Goal: Task Accomplishment & Management: Use online tool/utility

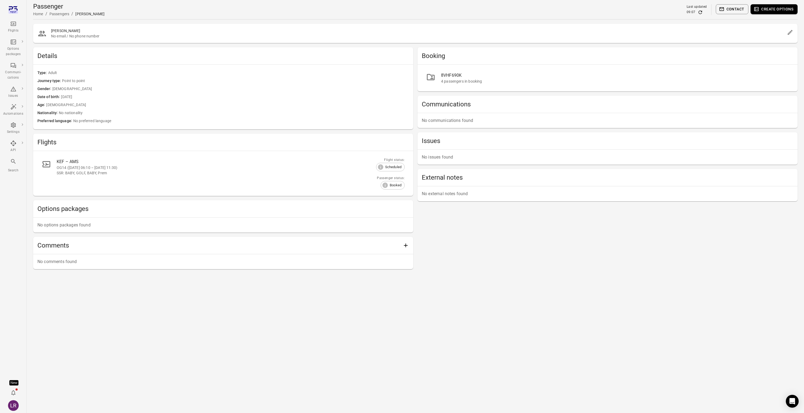
click at [481, 71] on link "8VHF690K 4 passengers in booking" at bounding box center [608, 78] width 372 height 18
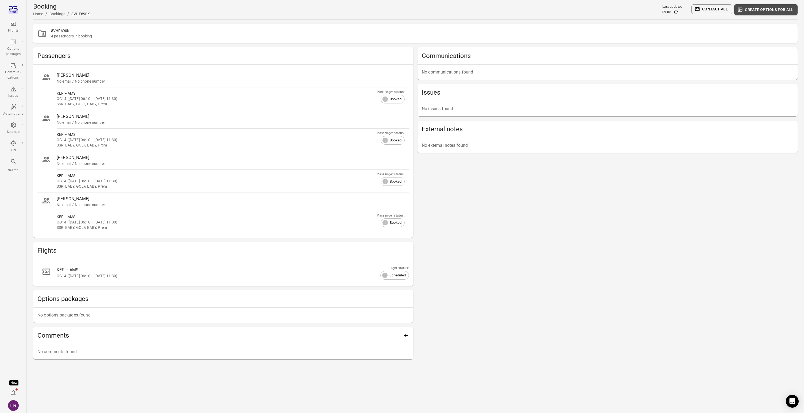
click at [774, 11] on button "Create options for all" at bounding box center [766, 9] width 63 height 11
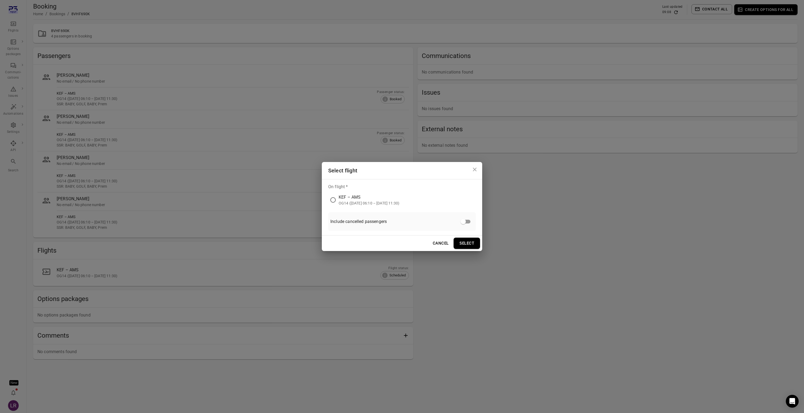
click at [348, 196] on div "KEF – AMS" at bounding box center [369, 197] width 61 height 6
click at [465, 244] on button "Select" at bounding box center [467, 243] width 26 height 11
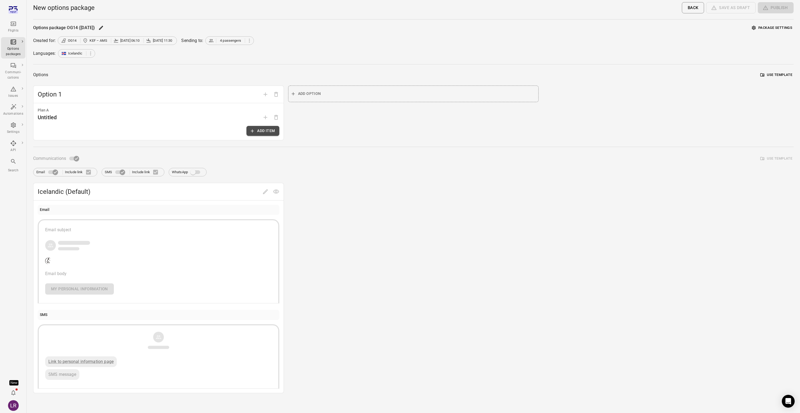
click at [262, 133] on button "Add item" at bounding box center [263, 131] width 33 height 10
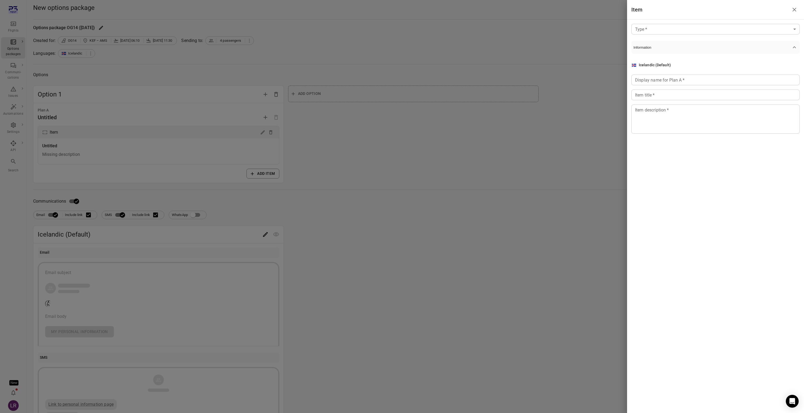
click at [654, 29] on body "Flights Options packages Communi-cations Issues Automations Settings API Search…" at bounding box center [402, 229] width 804 height 458
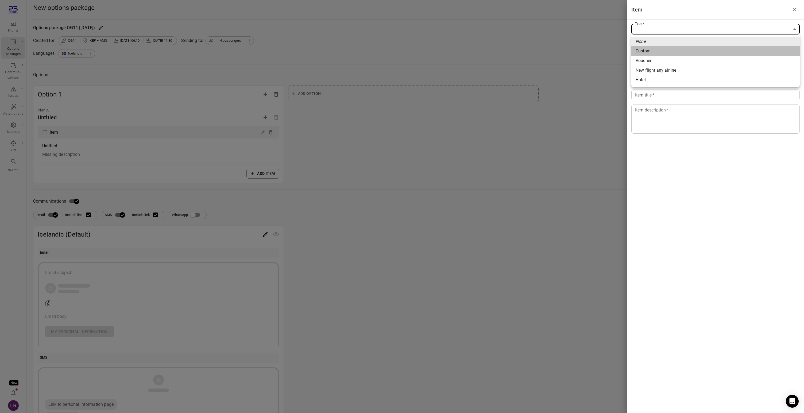
click at [662, 51] on span "Custom" at bounding box center [716, 51] width 160 height 6
type input "******"
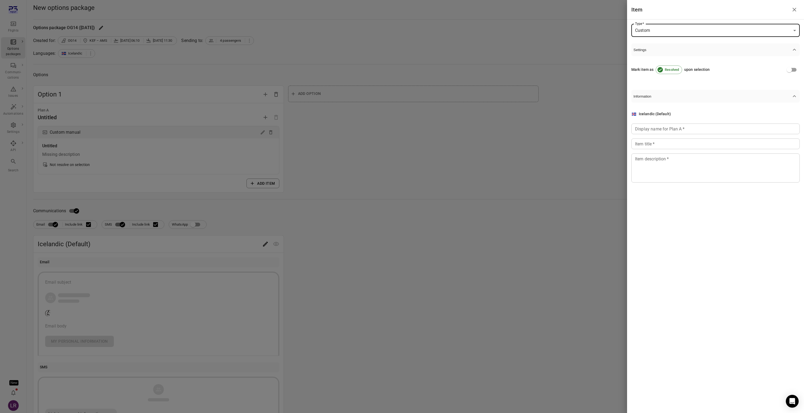
click at [658, 125] on div "Display name for Plan A   * Display name for Plan A   *" at bounding box center [716, 129] width 168 height 11
type input "****"
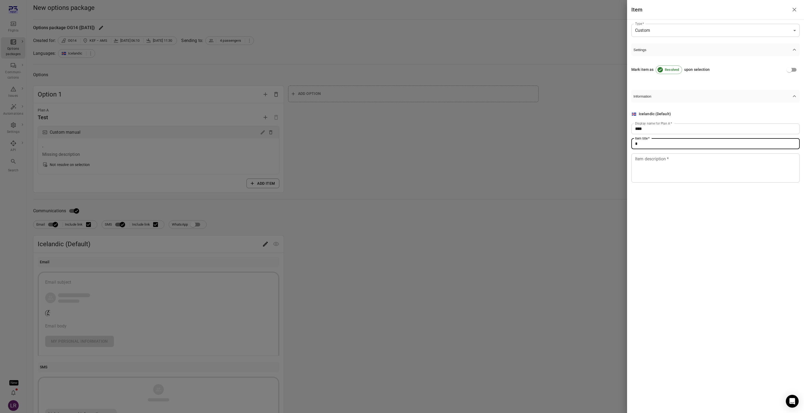
type input "*"
type textarea "*"
click at [454, 229] on div at bounding box center [402, 206] width 804 height 413
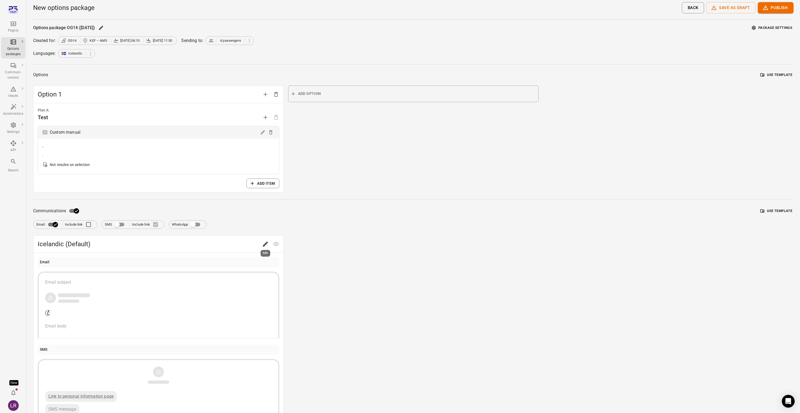
click at [269, 244] on button "Edit" at bounding box center [265, 244] width 11 height 11
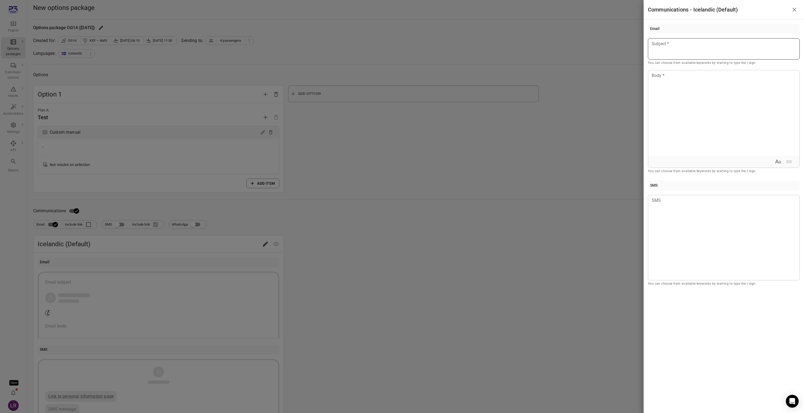
click at [684, 54] on div at bounding box center [724, 48] width 152 height 21
click at [594, 113] on div at bounding box center [402, 206] width 804 height 413
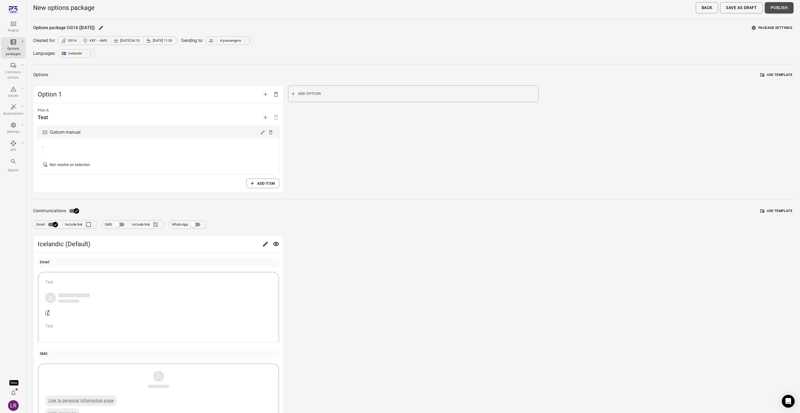
click at [779, 10] on button "Publish" at bounding box center [779, 7] width 29 height 11
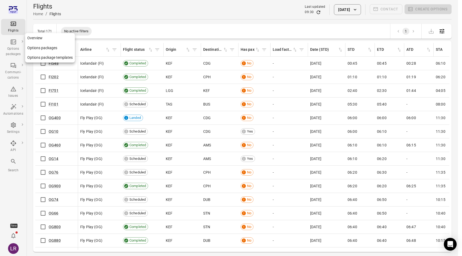
click at [19, 50] on div "Options packages" at bounding box center [13, 51] width 20 height 11
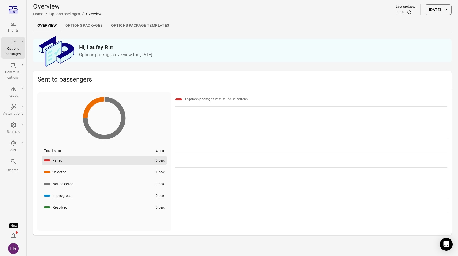
click at [97, 27] on link "Options packages" at bounding box center [84, 25] width 46 height 13
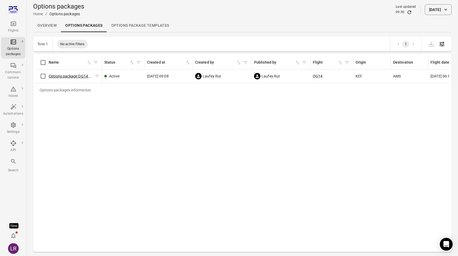
click at [74, 76] on link "Options package OG14 ([DATE])" at bounding box center [76, 76] width 54 height 4
click at [438, 8] on button "[DATE]" at bounding box center [438, 9] width 27 height 11
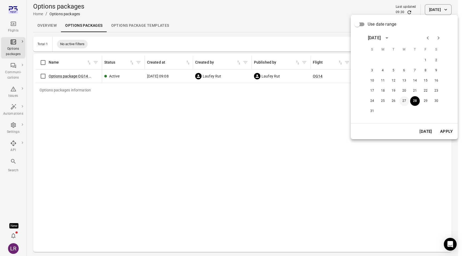
click at [405, 100] on button "27" at bounding box center [405, 101] width 10 height 10
click at [447, 132] on button "Apply" at bounding box center [446, 131] width 18 height 11
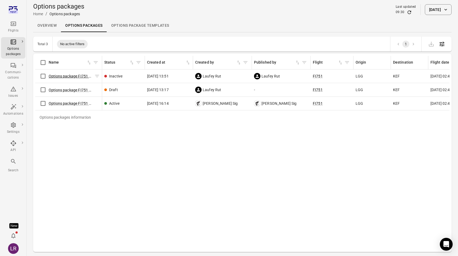
click at [74, 76] on link "Options package FI751 ([DATE])" at bounding box center [76, 76] width 54 height 4
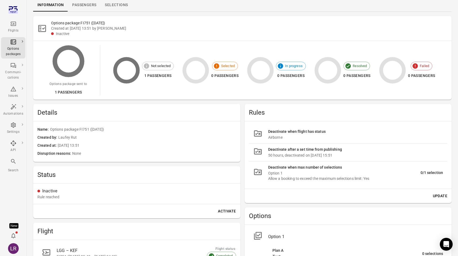
scroll to position [22, 0]
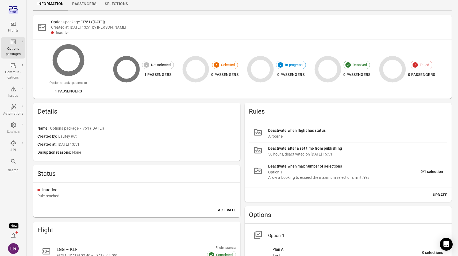
click at [441, 192] on button "Update" at bounding box center [440, 195] width 19 height 10
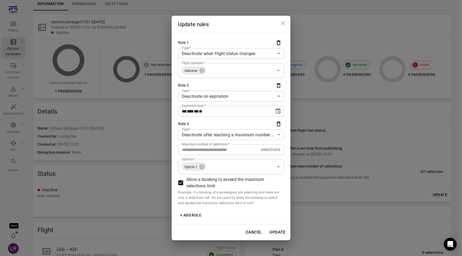
click at [350, 132] on div "**********" at bounding box center [231, 128] width 462 height 256
